Goal: Information Seeking & Learning: Learn about a topic

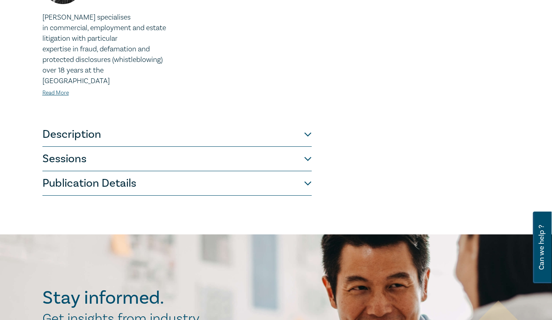
scroll to position [548, 0]
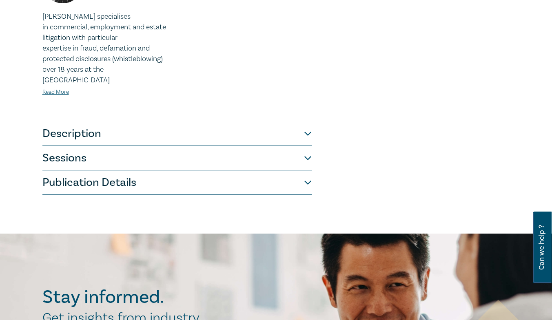
click at [310, 146] on button "Sessions" at bounding box center [176, 158] width 269 height 24
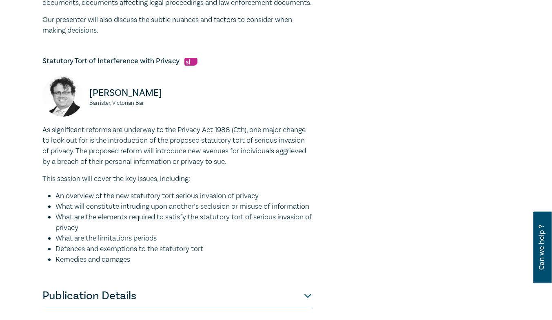
scroll to position [1072, 0]
drag, startPoint x: 43, startPoint y: 61, endPoint x: 183, endPoint y: 62, distance: 139.9
click at [183, 62] on h5 "Statutory Tort of Interference with Privacy" at bounding box center [176, 61] width 269 height 10
copy h5 "Statutory Tort of Interference with Privacy"
